Goal: Information Seeking & Learning: Learn about a topic

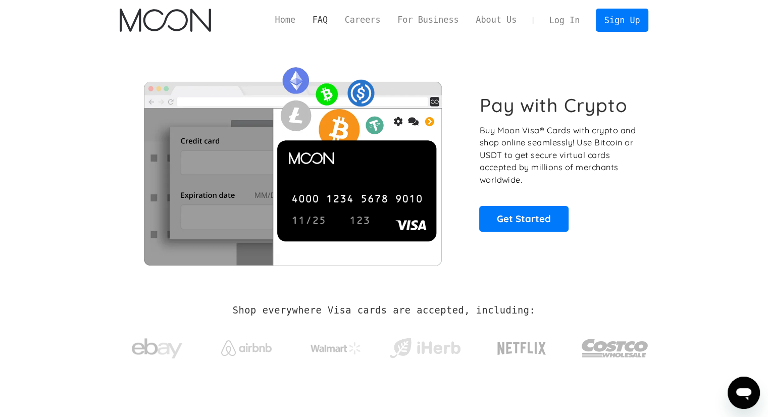
click at [336, 17] on link "FAQ" at bounding box center [320, 20] width 32 height 13
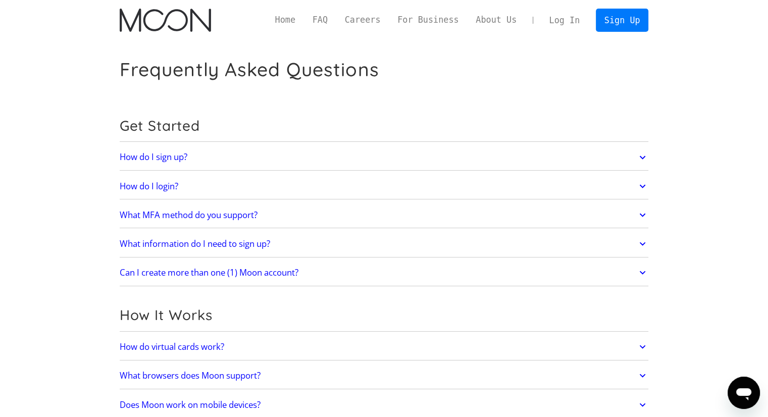
click at [230, 210] on h2 "What MFA method do you support?" at bounding box center [189, 215] width 138 height 10
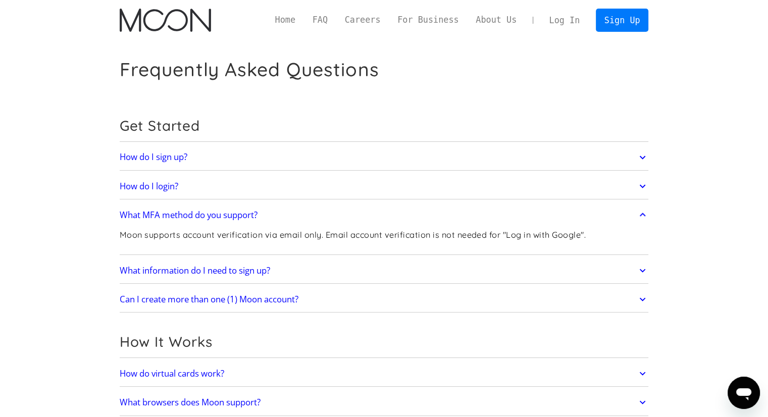
click at [238, 210] on h2 "What MFA method do you support?" at bounding box center [189, 215] width 138 height 10
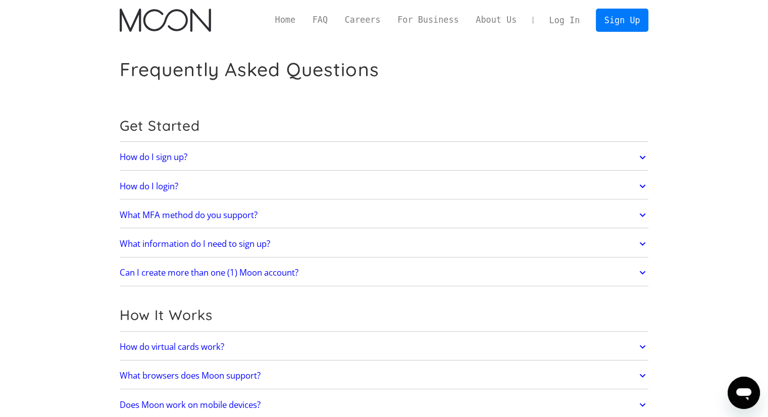
click at [286, 241] on link "What information do I need to sign up?" at bounding box center [384, 243] width 529 height 21
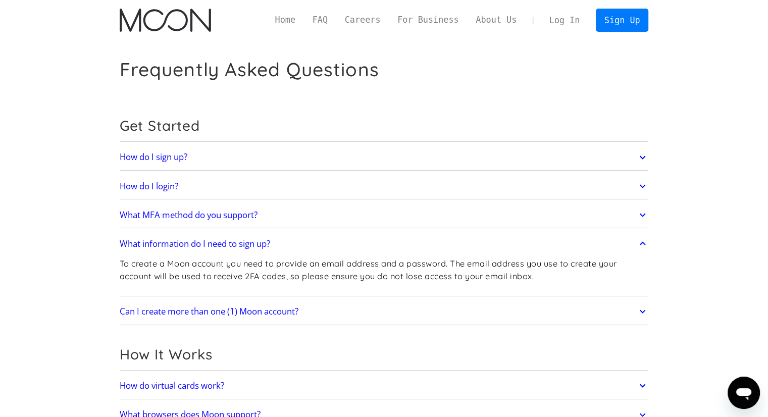
click at [287, 241] on link "What information do I need to sign up?" at bounding box center [384, 243] width 529 height 21
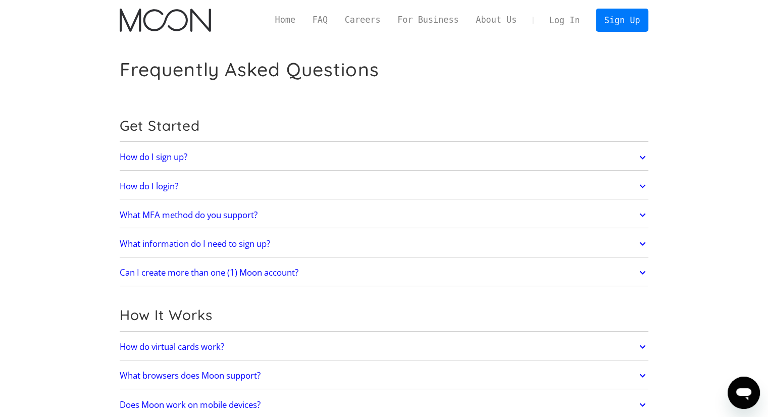
click at [299, 272] on h2 "Can I create more than one (1) Moon account?" at bounding box center [209, 273] width 179 height 10
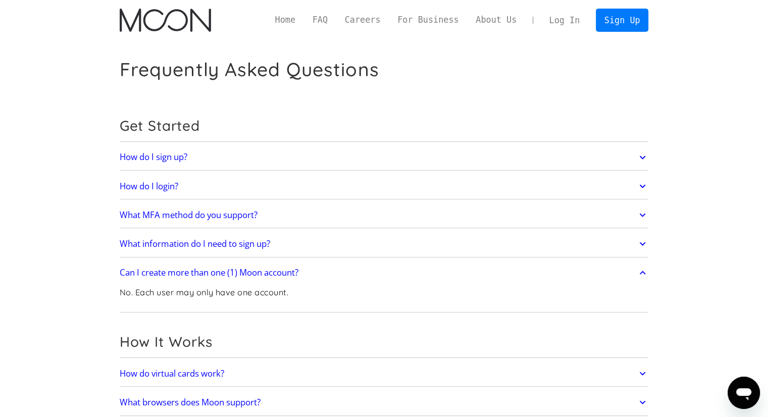
click at [299, 271] on h2 "Can I create more than one (1) Moon account?" at bounding box center [209, 273] width 179 height 10
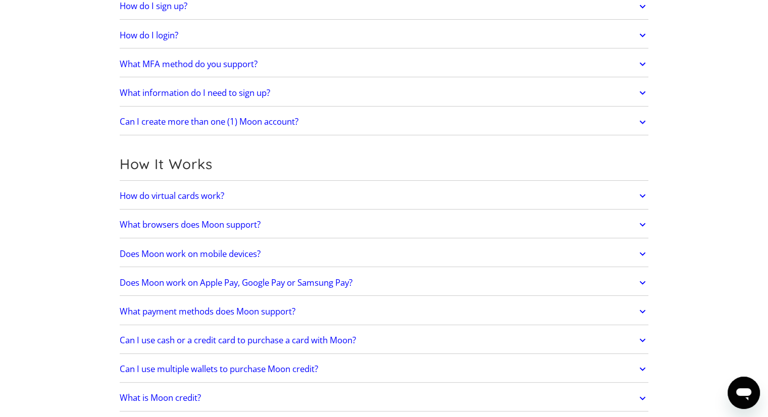
scroll to position [152, 0]
click at [243, 195] on link "How do virtual cards work?" at bounding box center [384, 195] width 529 height 21
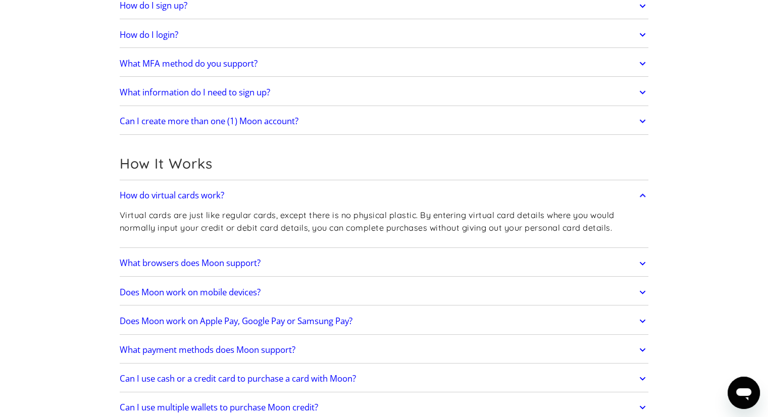
click at [243, 195] on link "How do virtual cards work?" at bounding box center [384, 195] width 529 height 21
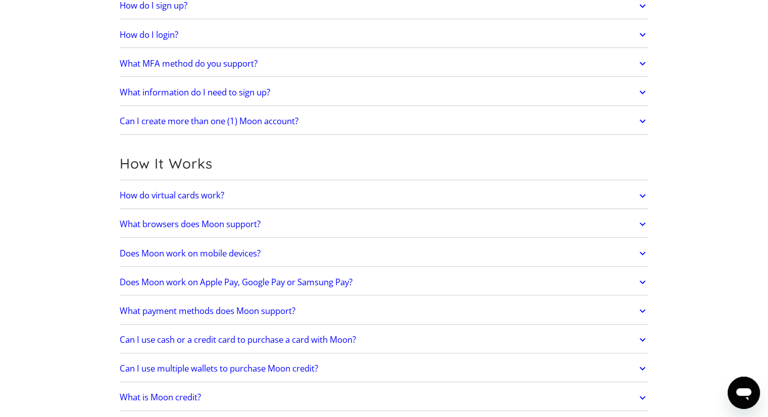
click at [245, 227] on h2 "What browsers does Moon support?" at bounding box center [190, 224] width 141 height 10
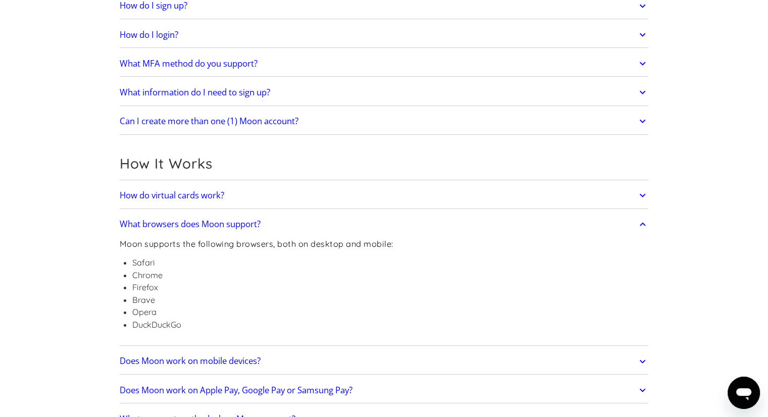
click at [275, 223] on link "What browsers does Moon support?" at bounding box center [384, 224] width 529 height 21
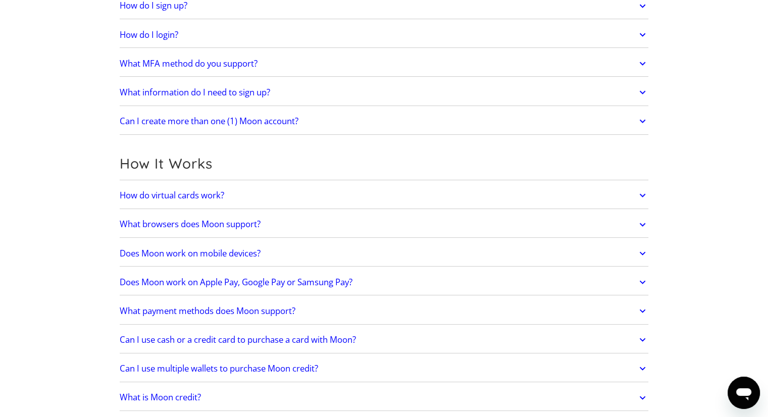
click at [273, 249] on link "Does Moon work on mobile devices?" at bounding box center [384, 253] width 529 height 21
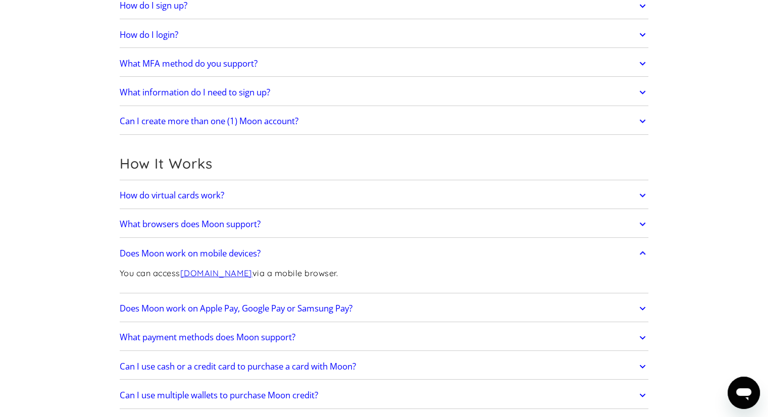
click at [273, 249] on link "Does Moon work on mobile devices?" at bounding box center [384, 253] width 529 height 21
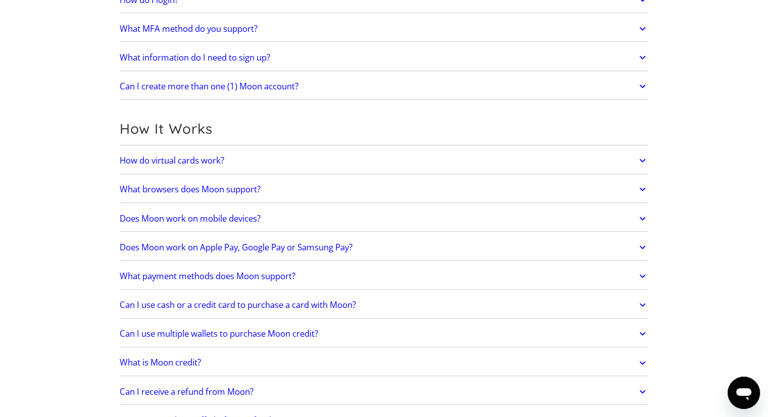
scroll to position [202, 0]
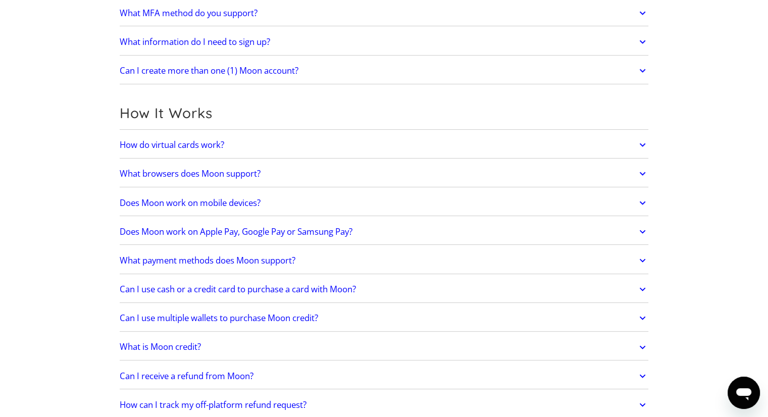
click at [267, 235] on h2 "Does Moon work on Apple Pay, Google Pay or Samsung Pay?" at bounding box center [236, 232] width 233 height 10
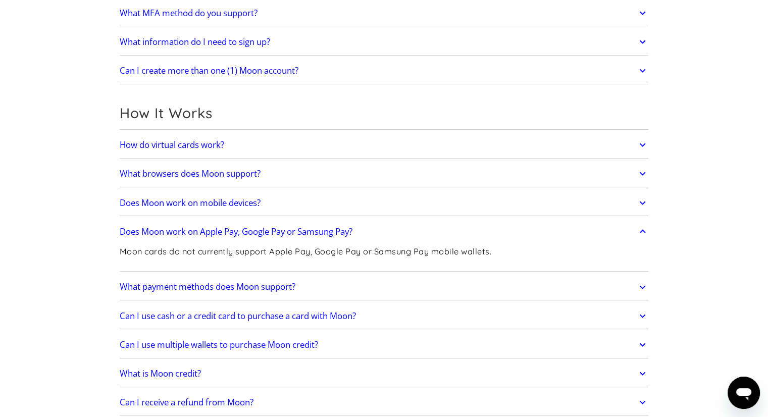
click at [271, 231] on h2 "Does Moon work on Apple Pay, Google Pay or Samsung Pay?" at bounding box center [236, 232] width 233 height 10
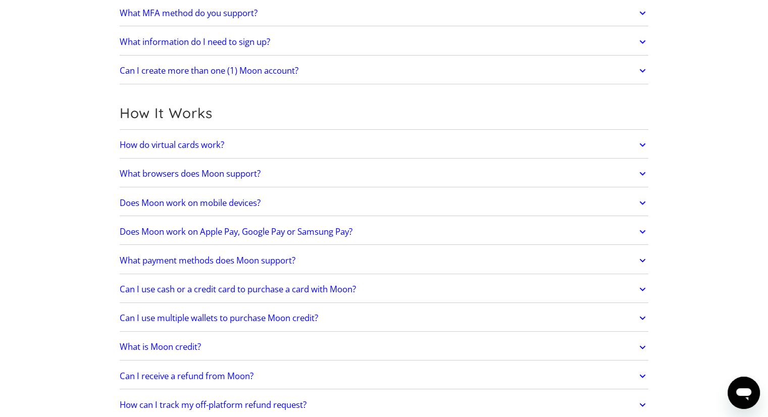
click at [300, 255] on link "What payment methods does Moon support?" at bounding box center [384, 260] width 529 height 21
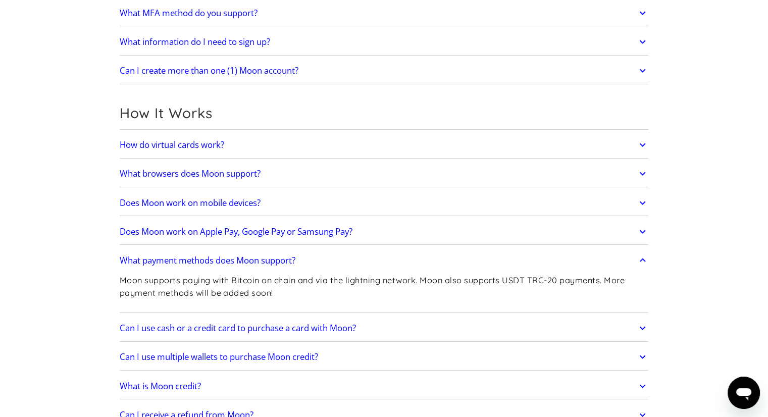
click at [300, 255] on link "What payment methods does Moon support?" at bounding box center [384, 260] width 529 height 21
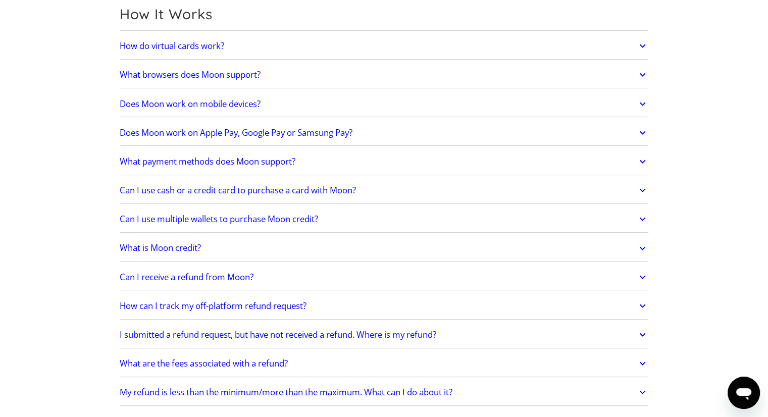
scroll to position [303, 0]
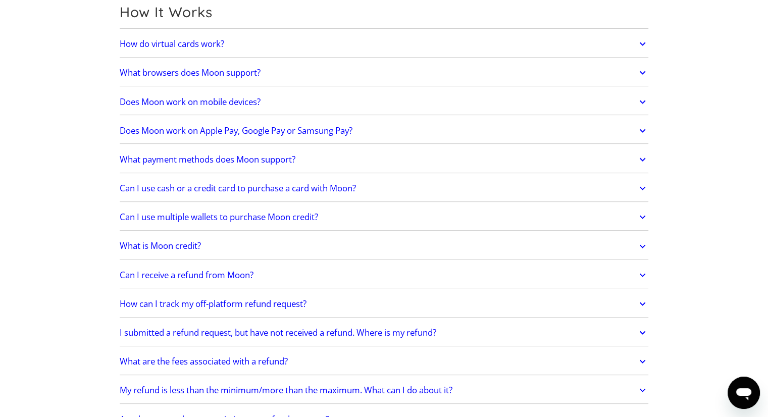
click at [198, 212] on h2 "Can I use multiple wallets to purchase Moon credit?" at bounding box center [219, 217] width 199 height 10
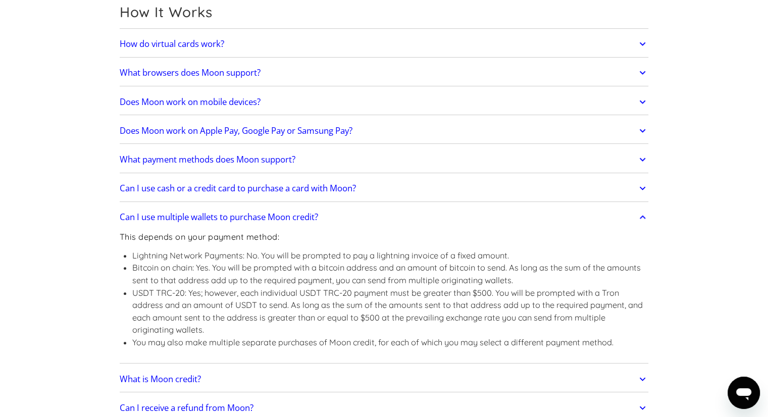
click at [198, 212] on h2 "Can I use multiple wallets to purchase Moon credit?" at bounding box center [219, 217] width 199 height 10
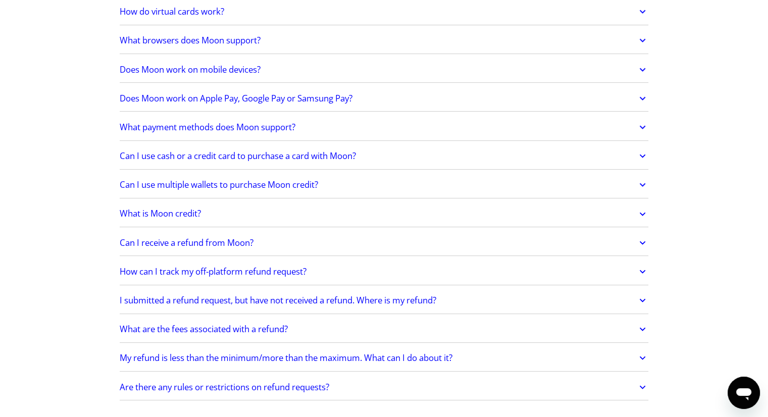
scroll to position [354, 0]
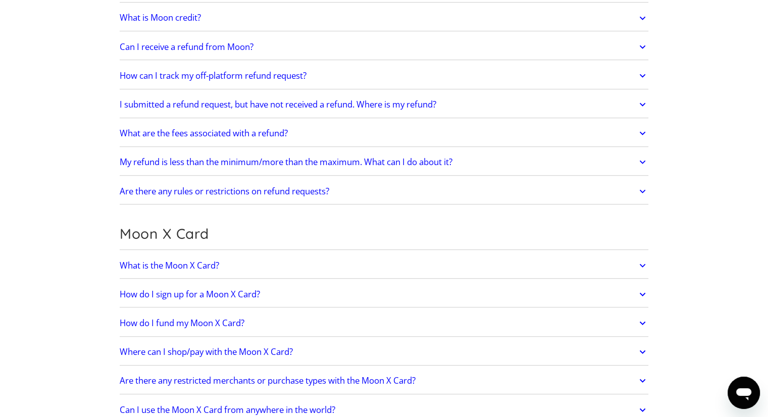
scroll to position [556, 0]
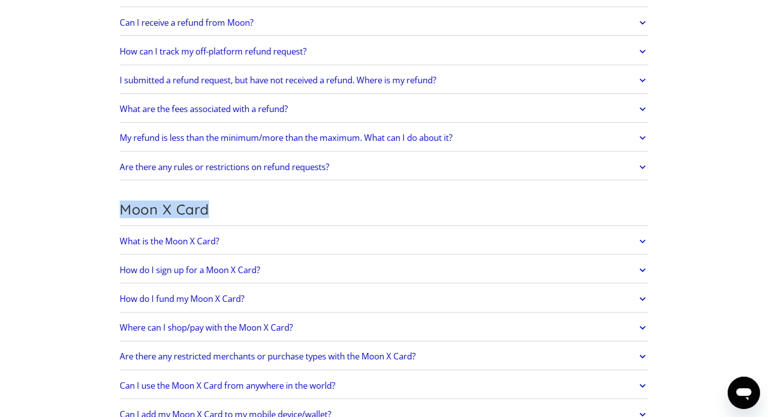
drag, startPoint x: 119, startPoint y: 200, endPoint x: 229, endPoint y: 192, distance: 110.4
click at [249, 201] on h2 "Moon X Card" at bounding box center [384, 209] width 529 height 17
click at [284, 199] on div "Moon X Card" at bounding box center [384, 212] width 529 height 27
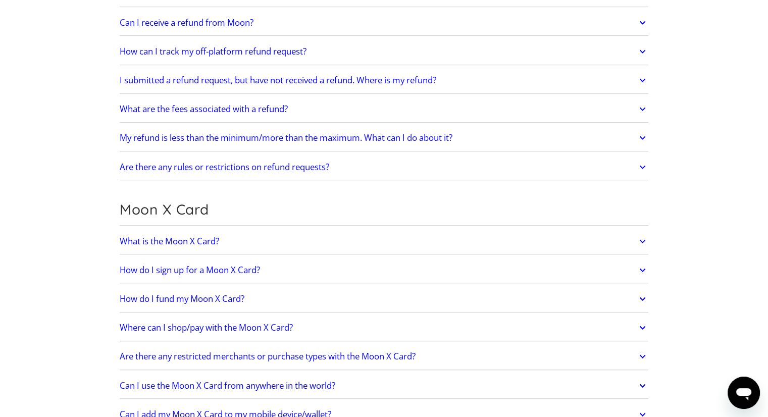
click at [278, 199] on div "Moon X Card" at bounding box center [384, 212] width 529 height 27
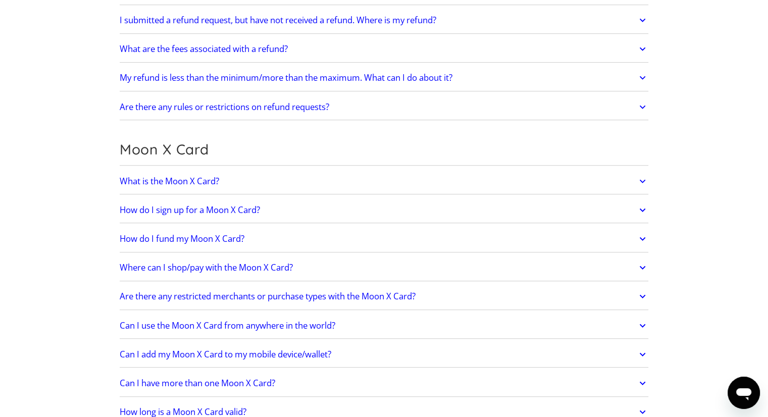
scroll to position [657, 0]
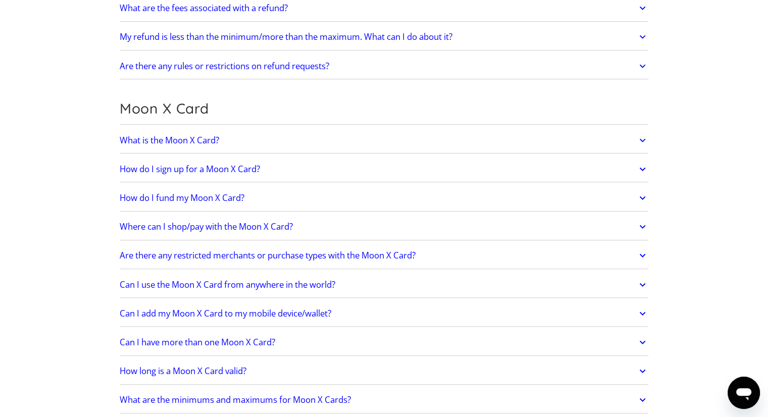
click at [240, 135] on link "What is the Moon X Card?" at bounding box center [384, 140] width 529 height 21
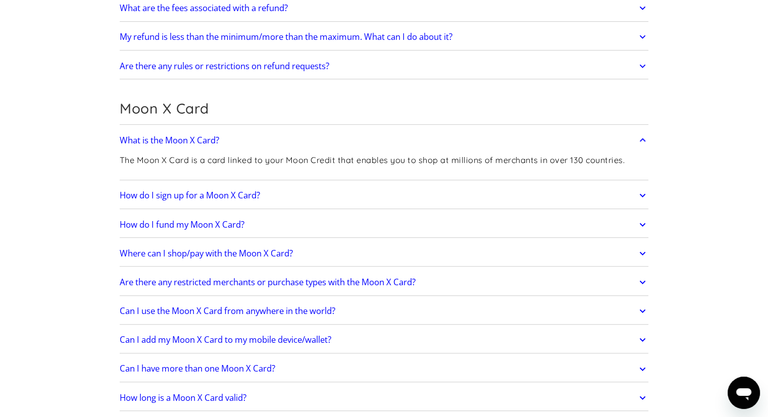
click at [245, 134] on link "What is the Moon X Card?" at bounding box center [384, 140] width 529 height 21
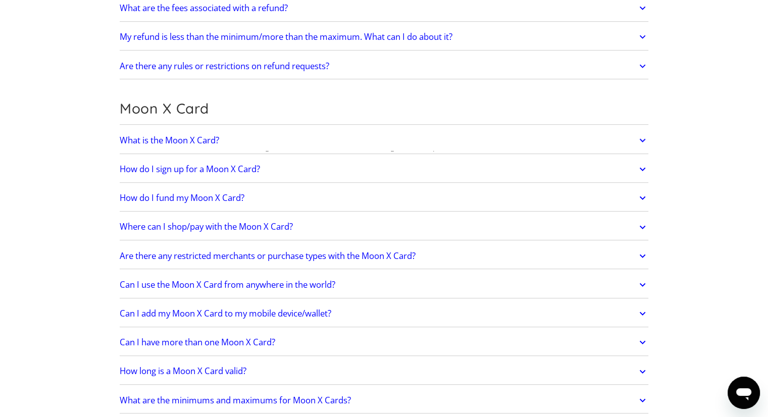
click at [251, 166] on h2 "How do I sign up for a Moon X Card?" at bounding box center [190, 169] width 140 height 10
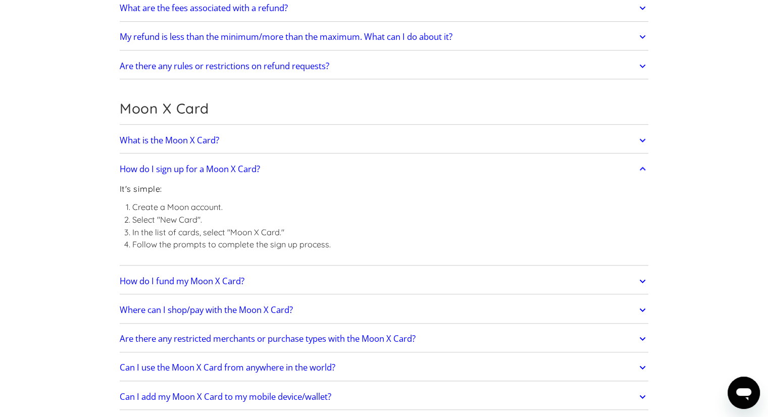
click at [263, 162] on link "How do I sign up for a Moon X Card?" at bounding box center [384, 169] width 529 height 21
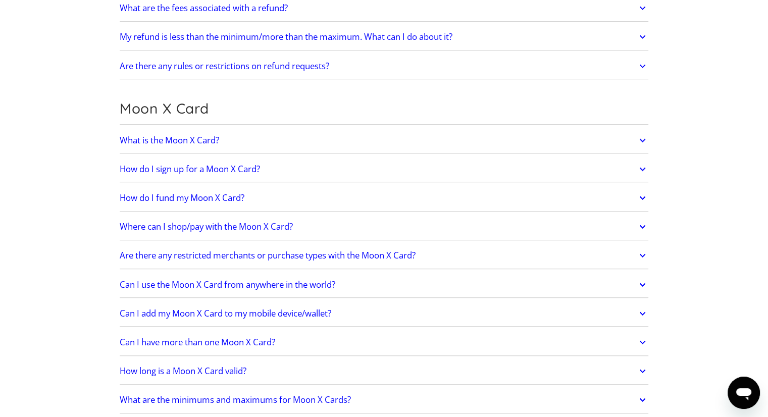
click at [254, 205] on link "How do I fund my Moon X Card?" at bounding box center [384, 197] width 529 height 21
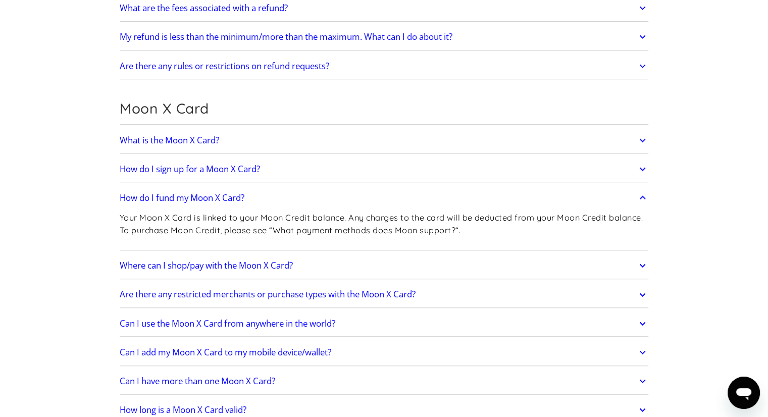
click at [254, 188] on link "How do I fund my Moon X Card?" at bounding box center [384, 197] width 529 height 21
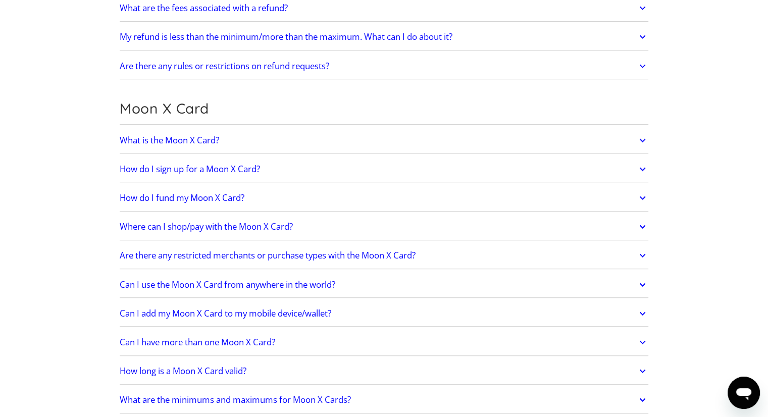
click at [248, 222] on h2 "Where can I shop/pay with the Moon X Card?" at bounding box center [206, 227] width 173 height 10
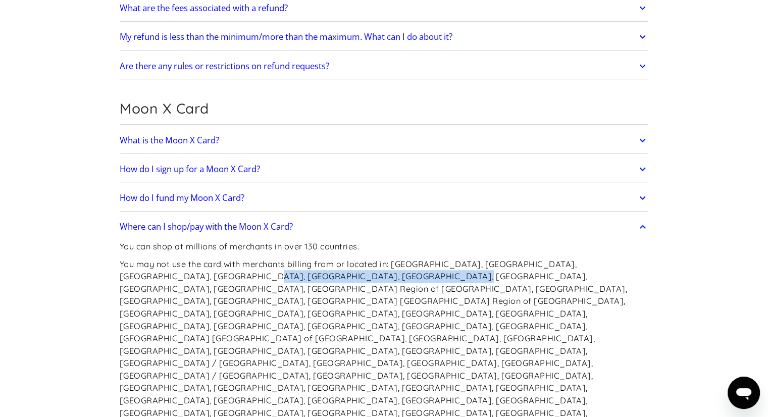
drag, startPoint x: 217, startPoint y: 275, endPoint x: 346, endPoint y: 273, distance: 128.3
click at [339, 273] on p "You may not use the card with merchants billing from or located in: [GEOGRAPHIC…" at bounding box center [384, 345] width 529 height 174
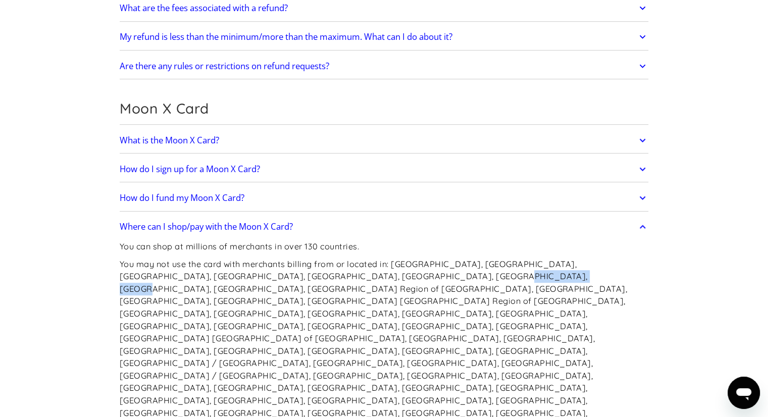
drag, startPoint x: 368, startPoint y: 273, endPoint x: 450, endPoint y: 274, distance: 82.3
click at [450, 274] on p "You may not use the card with merchants billing from or located in: [GEOGRAPHIC…" at bounding box center [384, 345] width 529 height 174
drag, startPoint x: 456, startPoint y: 274, endPoint x: 593, endPoint y: 279, distance: 137.0
click at [593, 279] on p "You may not use the card with merchants billing from or located in: [GEOGRAPHIC…" at bounding box center [384, 345] width 529 height 174
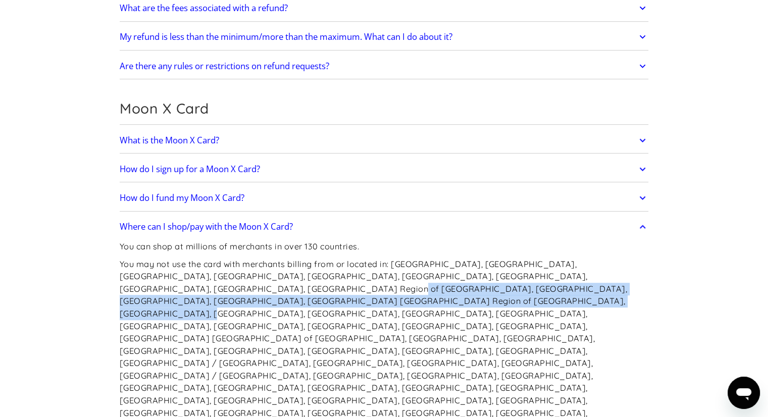
drag, startPoint x: 170, startPoint y: 286, endPoint x: 319, endPoint y: 295, distance: 149.3
click at [316, 295] on p "You may not use the card with merchants billing from or located in: [GEOGRAPHIC…" at bounding box center [384, 345] width 529 height 174
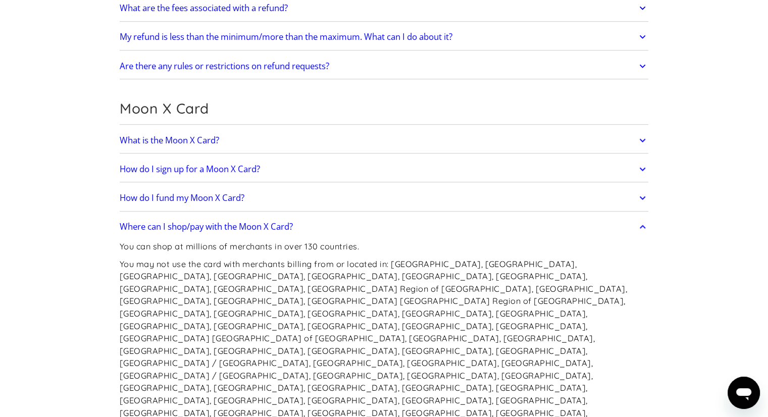
click at [345, 294] on p "You may not use the card with merchants billing from or located in: [GEOGRAPHIC…" at bounding box center [384, 345] width 529 height 174
drag, startPoint x: 255, startPoint y: 335, endPoint x: 138, endPoint y: 332, distance: 117.2
click at [138, 332] on p "You may not use the card with merchants billing from or located in: [GEOGRAPHIC…" at bounding box center [384, 345] width 529 height 174
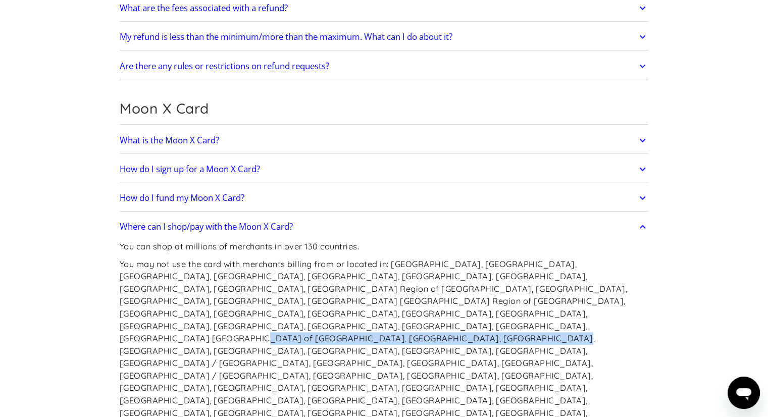
drag, startPoint x: 128, startPoint y: 318, endPoint x: 402, endPoint y: 323, distance: 274.4
click at [400, 322] on p "You may not use the card with merchants billing from or located in: [GEOGRAPHIC…" at bounding box center [384, 345] width 529 height 174
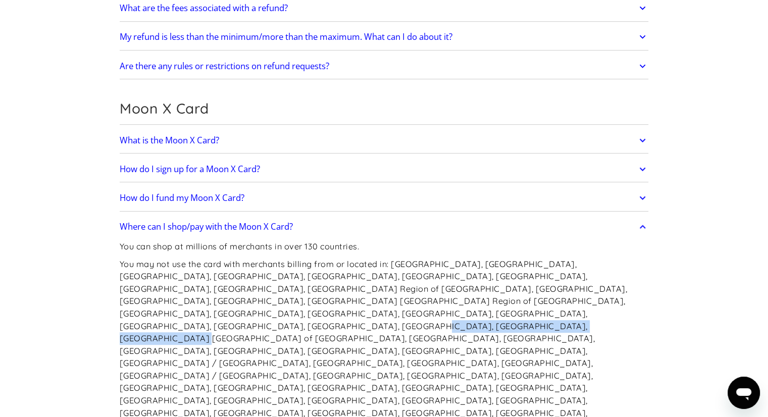
drag, startPoint x: 403, startPoint y: 313, endPoint x: 608, endPoint y: 309, distance: 205.6
click at [603, 309] on p "You may not use the card with merchants billing from or located in: [GEOGRAPHIC…" at bounding box center [384, 345] width 529 height 174
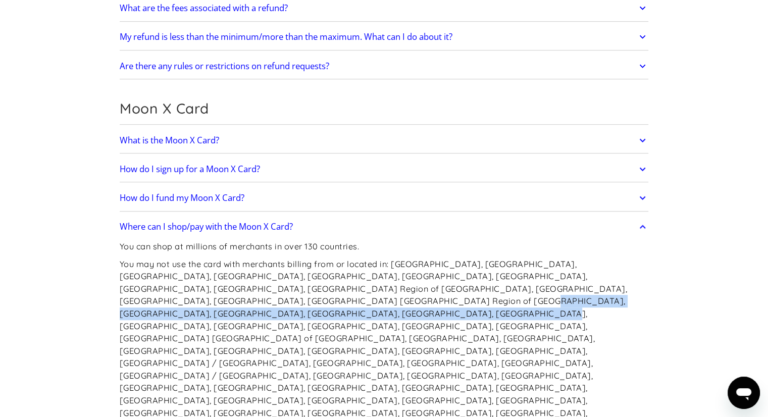
drag, startPoint x: 622, startPoint y: 299, endPoint x: 144, endPoint y: 295, distance: 477.9
click at [169, 295] on p "You may not use the card with merchants billing from or located in: [GEOGRAPHIC…" at bounding box center [384, 345] width 529 height 174
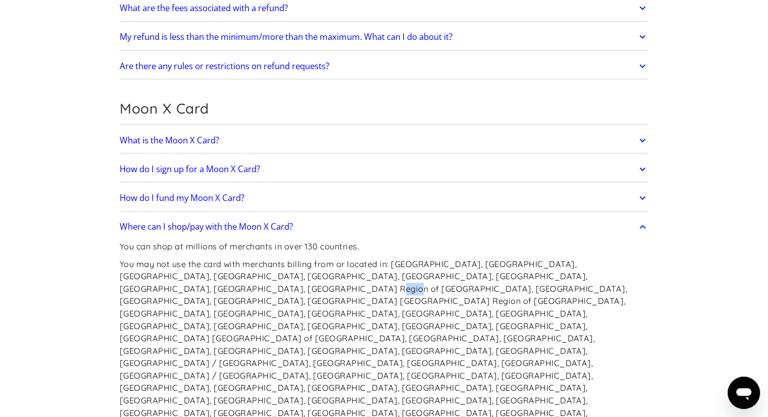
click at [170, 286] on p "You may not use the card with merchants billing from or located in: [GEOGRAPHIC…" at bounding box center [384, 345] width 529 height 174
click at [280, 287] on p "You may not use the card with merchants billing from or located in: [GEOGRAPHIC…" at bounding box center [384, 345] width 529 height 174
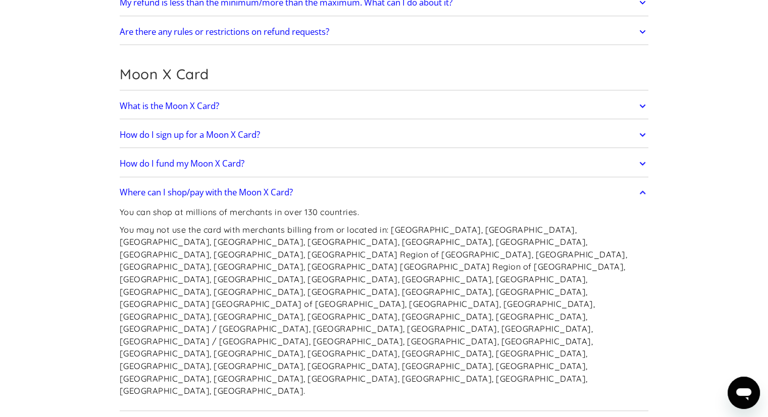
scroll to position [758, 0]
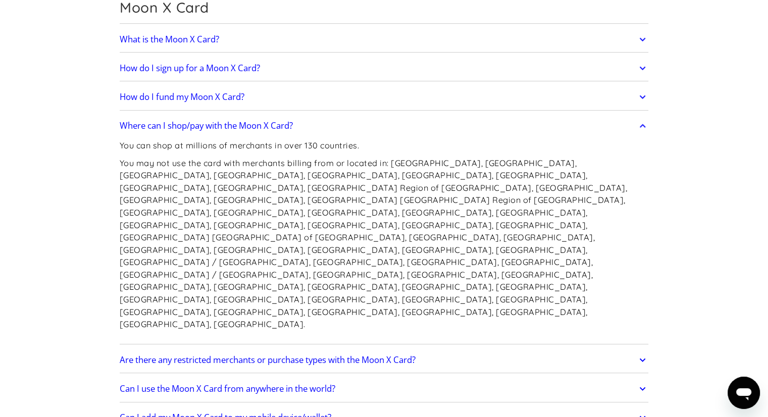
click at [347, 355] on h2 "Are there any restricted merchants or purchase types with the Moon X Card?" at bounding box center [268, 360] width 296 height 10
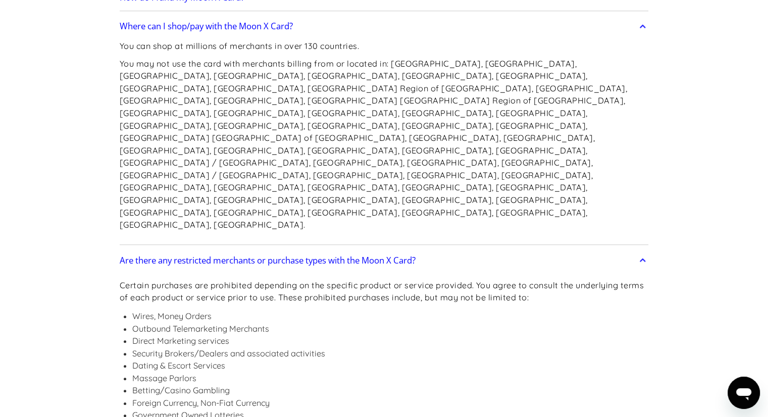
scroll to position [859, 0]
drag, startPoint x: 133, startPoint y: 278, endPoint x: 212, endPoint y: 278, distance: 78.3
click at [211, 358] on li "Dating & Escort Services" at bounding box center [390, 364] width 517 height 13
drag, startPoint x: 154, startPoint y: 290, endPoint x: 196, endPoint y: 290, distance: 42.4
click at [191, 371] on li "Massage Parlors" at bounding box center [390, 377] width 517 height 13
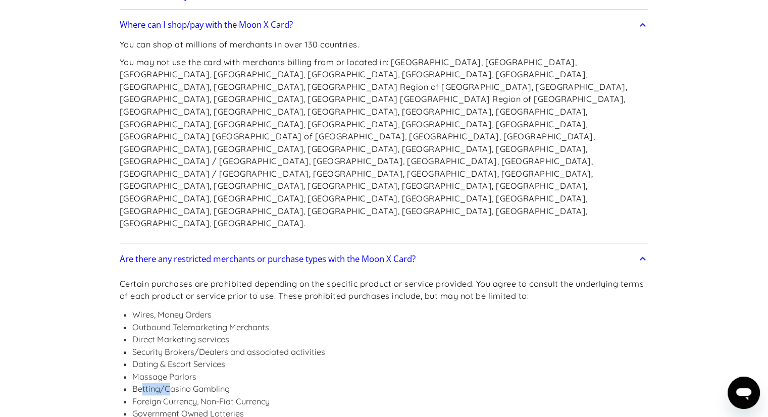
drag, startPoint x: 143, startPoint y: 301, endPoint x: 212, endPoint y: 301, distance: 68.7
click at [188, 383] on li "Betting/Casino Gambling" at bounding box center [390, 389] width 517 height 13
click at [187, 396] on li "Foreign Currency, Non-Fiat Currency" at bounding box center [390, 402] width 517 height 13
drag, startPoint x: 154, startPoint y: 331, endPoint x: 191, endPoint y: 337, distance: 37.5
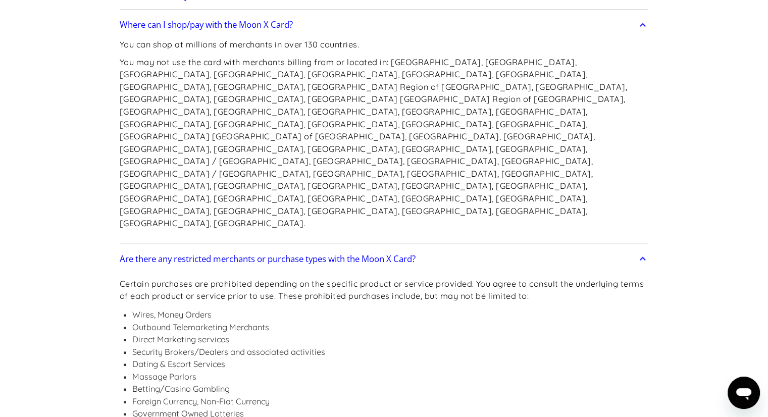
drag, startPoint x: 192, startPoint y: 361, endPoint x: 187, endPoint y: 370, distance: 11.1
drag, startPoint x: 191, startPoint y: 384, endPoint x: 208, endPoint y: 382, distance: 16.8
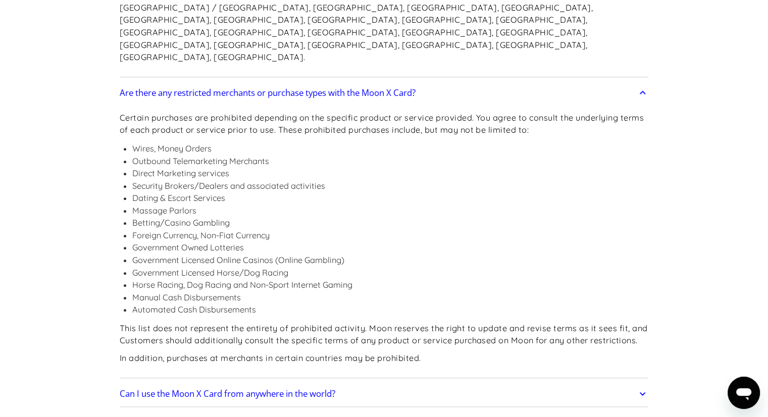
scroll to position [1162, 0]
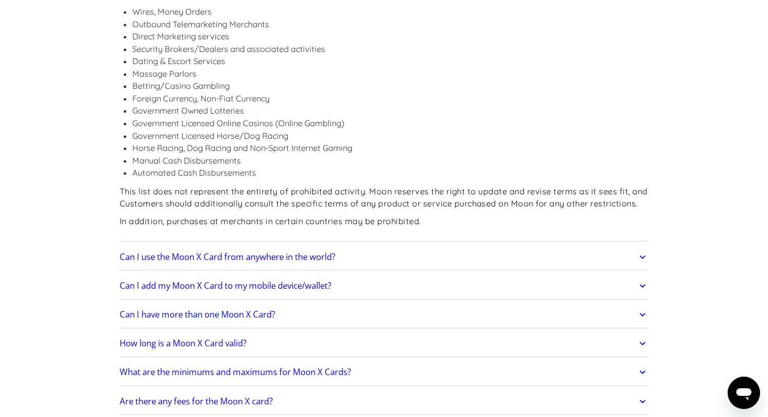
click at [328, 252] on h2 "Can I use the Moon X Card from anywhere in the world?" at bounding box center [228, 257] width 216 height 10
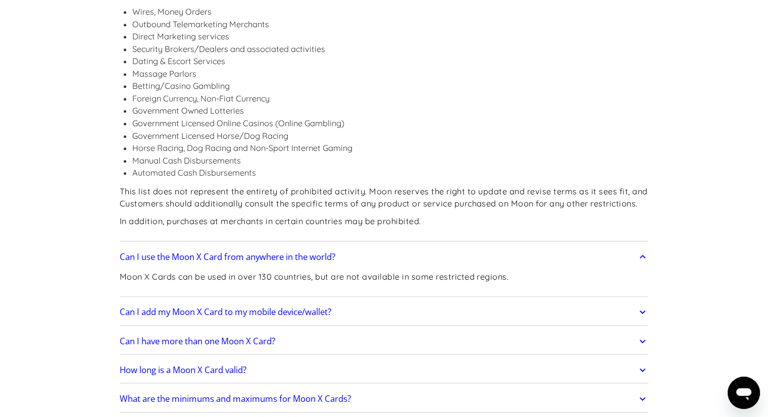
click at [344, 247] on link "Can I use the Moon X Card from anywhere in the world?" at bounding box center [384, 257] width 529 height 21
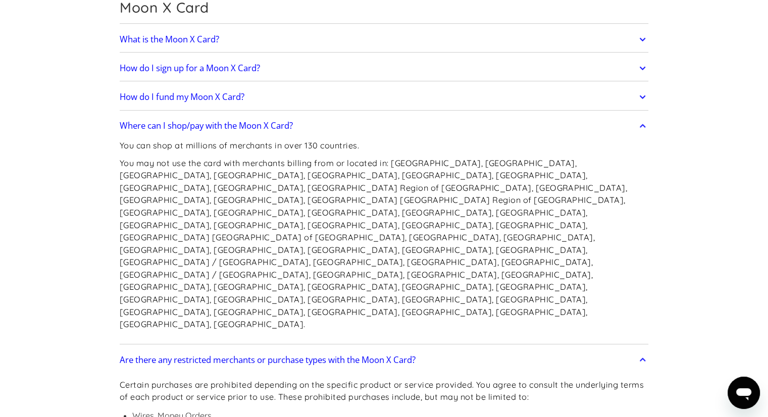
scroll to position [960, 0]
